Goal: Information Seeking & Learning: Learn about a topic

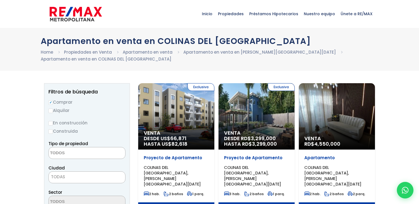
select select
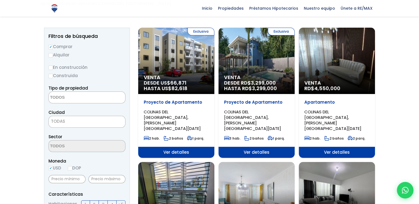
scroll to position [66, 0]
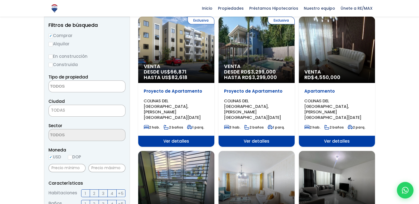
click at [250, 75] on span "HASTA RD$ 3,299,000" at bounding box center [256, 78] width 65 height 6
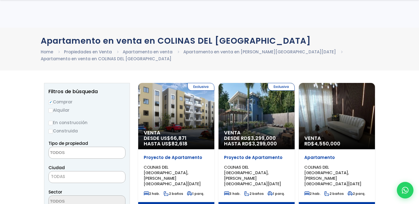
select select
